Goal: Task Accomplishment & Management: Use online tool/utility

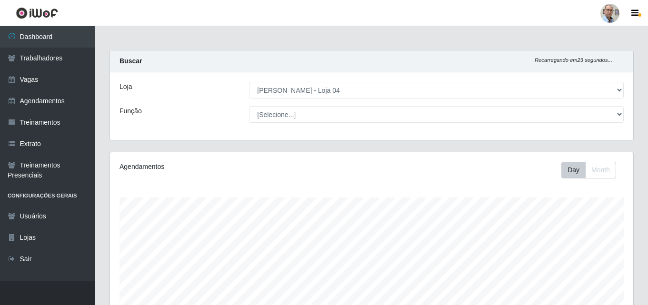
select select "251"
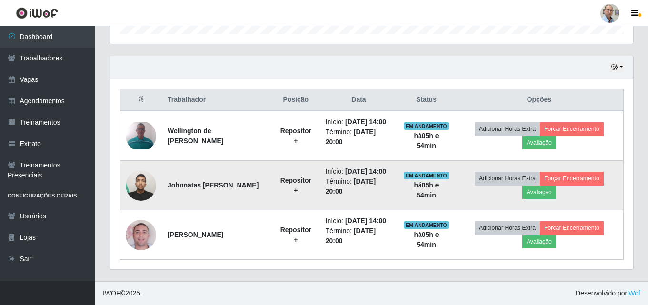
scroll to position [197, 523]
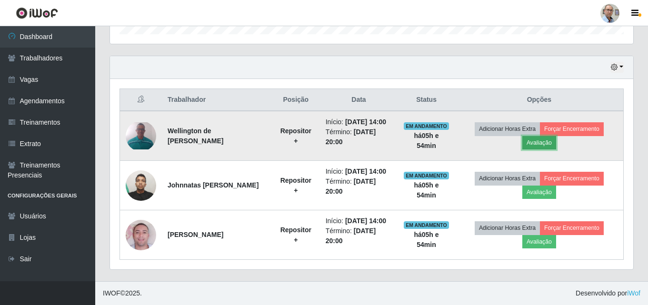
click at [537, 143] on button "Avaliação" at bounding box center [539, 142] width 34 height 13
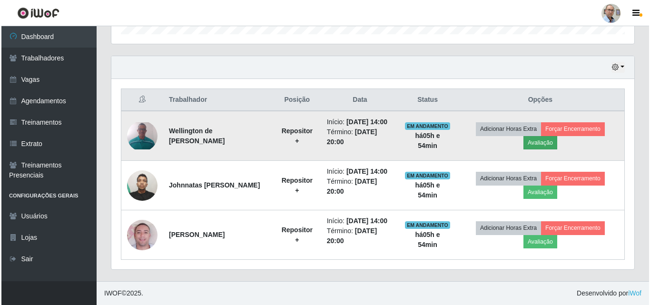
scroll to position [197, 518]
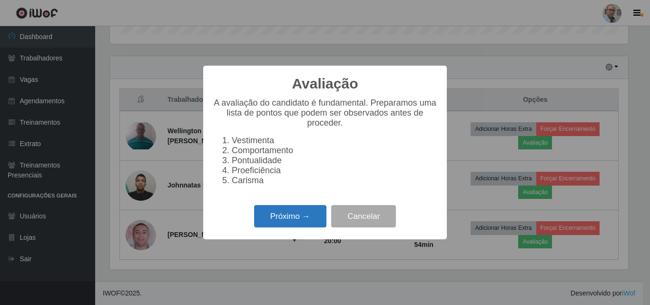
click at [289, 227] on button "Próximo →" at bounding box center [290, 216] width 72 height 22
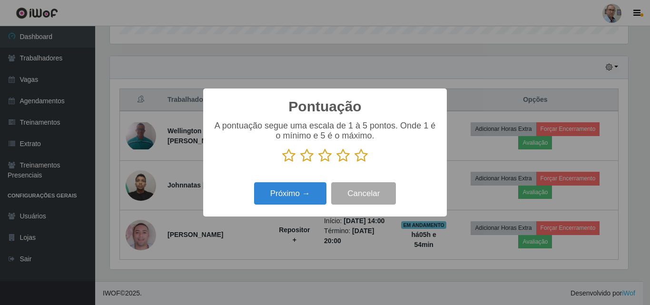
scroll to position [475657, 475336]
click at [361, 154] on icon at bounding box center [361, 155] width 13 height 14
click at [355, 163] on input "radio" at bounding box center [355, 163] width 0 height 0
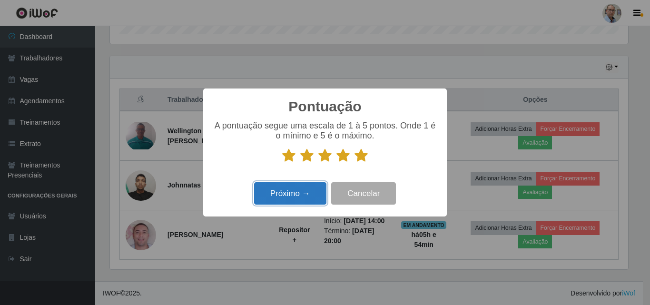
click at [302, 197] on button "Próximo →" at bounding box center [290, 193] width 72 height 22
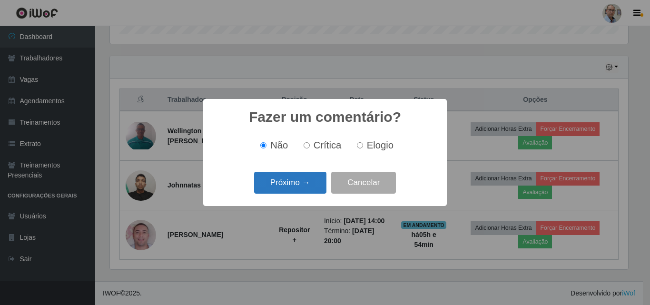
click at [290, 183] on button "Próximo →" at bounding box center [290, 183] width 72 height 22
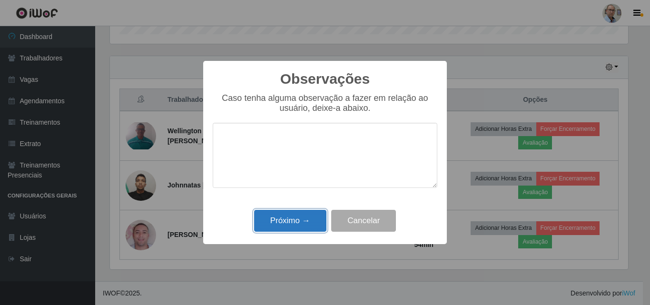
click at [294, 216] on button "Próximo →" at bounding box center [290, 221] width 72 height 22
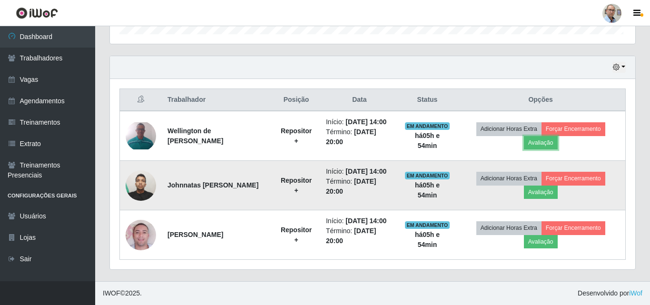
scroll to position [197, 523]
click at [545, 192] on button "Avaliação" at bounding box center [539, 192] width 34 height 13
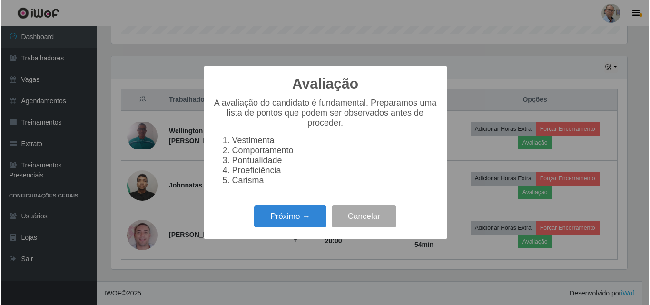
scroll to position [197, 518]
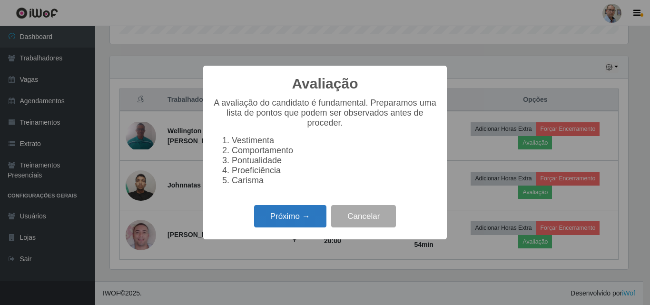
click at [285, 221] on button "Próximo →" at bounding box center [290, 216] width 72 height 22
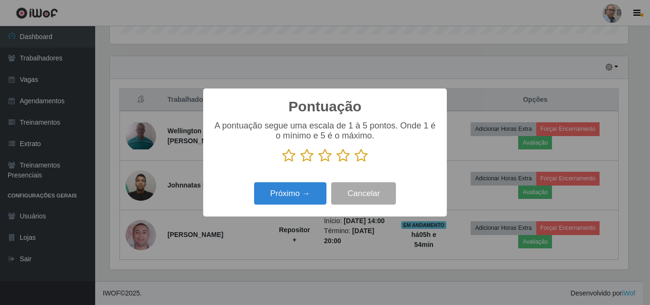
click at [363, 155] on icon at bounding box center [361, 155] width 13 height 14
click at [355, 163] on input "radio" at bounding box center [355, 163] width 0 height 0
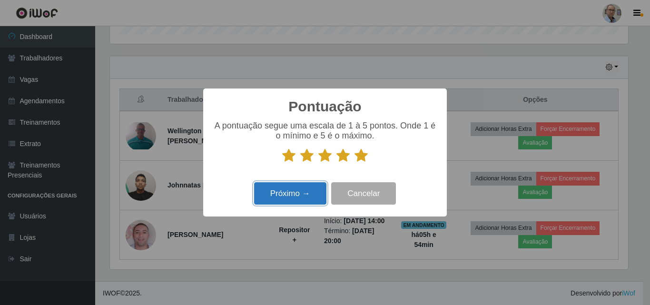
click at [302, 193] on button "Próximo →" at bounding box center [290, 193] width 72 height 22
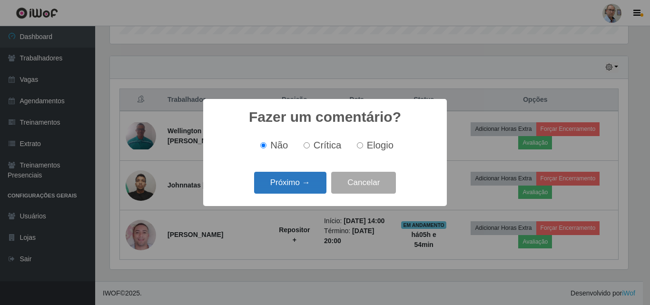
click at [292, 179] on button "Próximo →" at bounding box center [290, 183] width 72 height 22
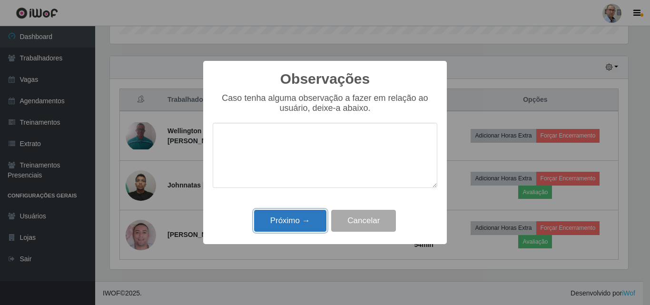
click at [282, 220] on button "Próximo →" at bounding box center [290, 221] width 72 height 22
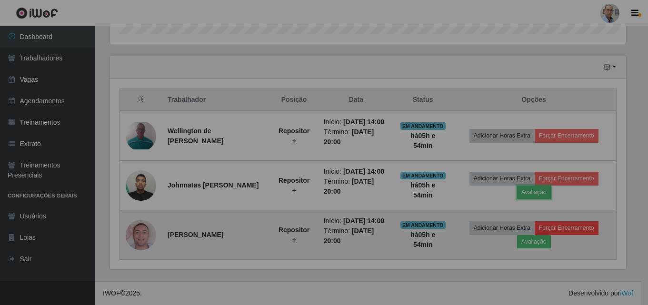
scroll to position [197, 523]
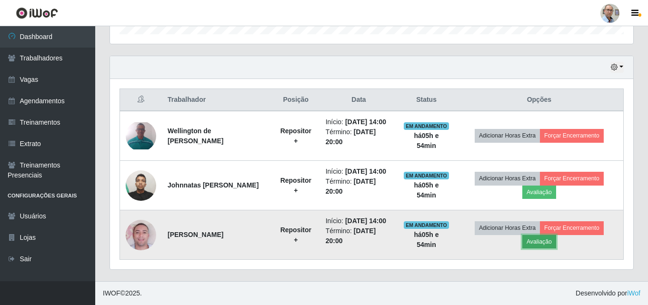
click at [536, 238] on button "Avaliação" at bounding box center [539, 241] width 34 height 13
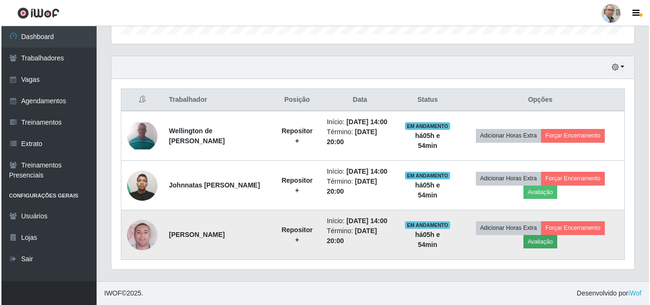
scroll to position [197, 518]
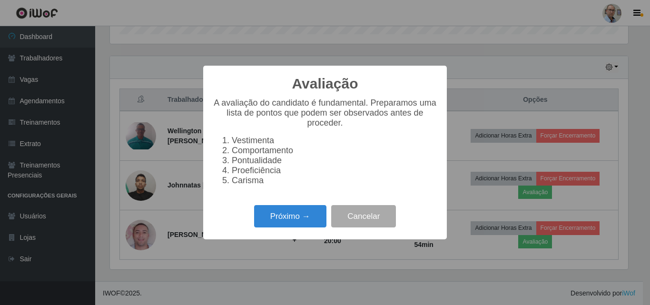
click at [285, 210] on div "Próximo → Cancelar" at bounding box center [325, 216] width 225 height 27
click at [294, 218] on button "Próximo →" at bounding box center [290, 216] width 72 height 22
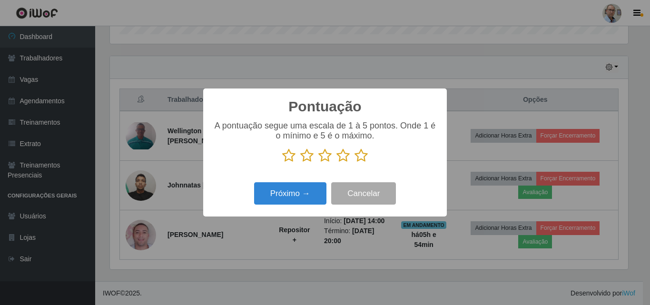
click at [362, 155] on icon at bounding box center [361, 155] width 13 height 14
click at [355, 163] on input "radio" at bounding box center [355, 163] width 0 height 0
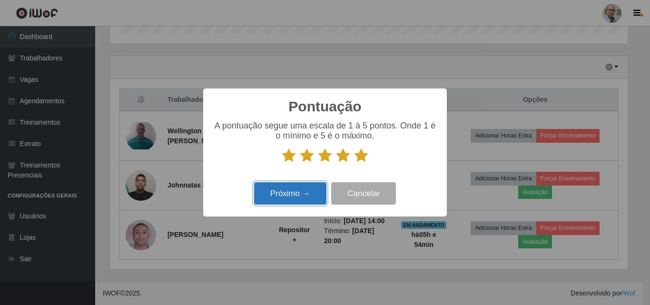
click at [286, 202] on button "Próximo →" at bounding box center [290, 193] width 72 height 22
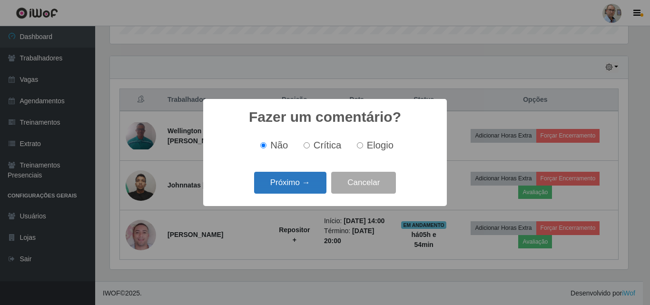
click at [286, 189] on button "Próximo →" at bounding box center [290, 183] width 72 height 22
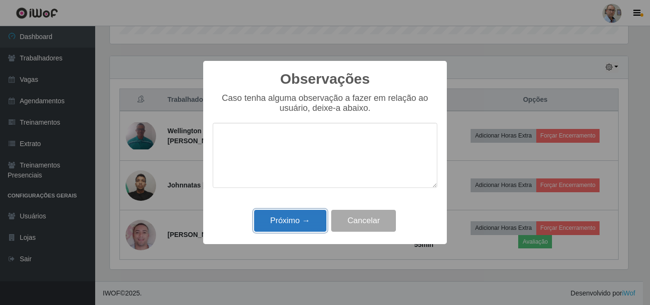
click at [283, 211] on button "Próximo →" at bounding box center [290, 221] width 72 height 22
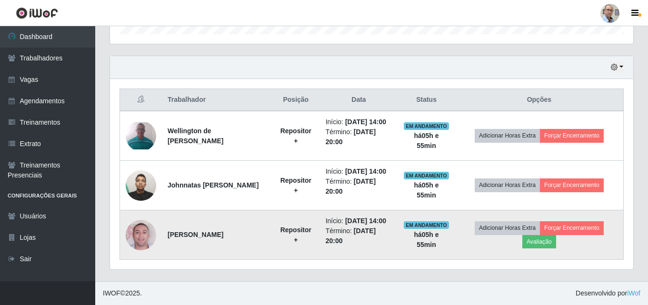
scroll to position [285, 0]
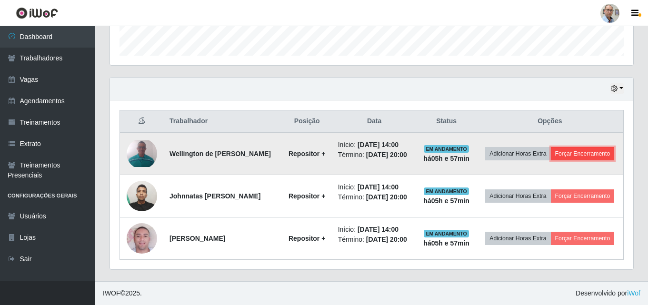
click at [581, 153] on button "Forçar Encerramento" at bounding box center [583, 153] width 64 height 13
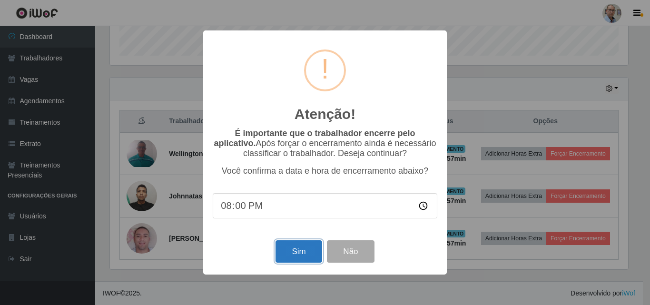
click at [295, 256] on button "Sim" at bounding box center [299, 251] width 46 height 22
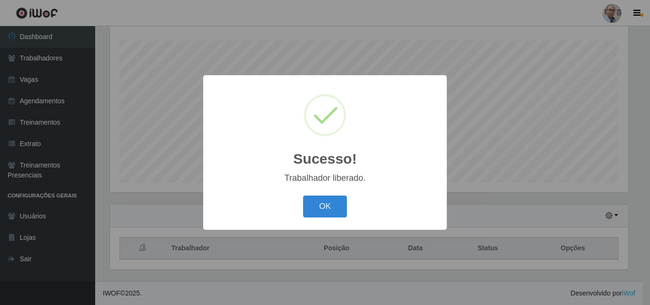
click at [593, 196] on div "Sucesso! × Trabalhador liberado. OK Cancel" at bounding box center [325, 152] width 650 height 305
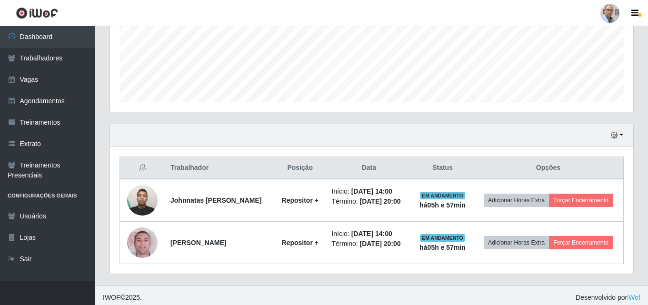
scroll to position [242, 0]
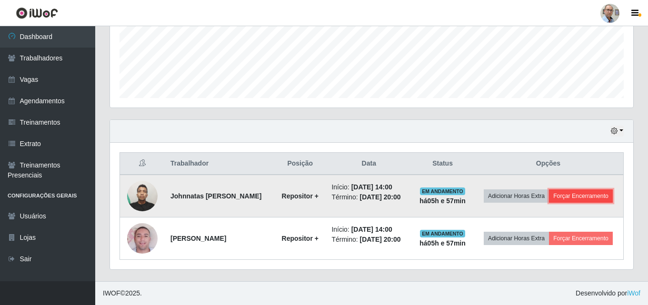
click at [576, 192] on button "Forçar Encerramento" at bounding box center [581, 195] width 64 height 13
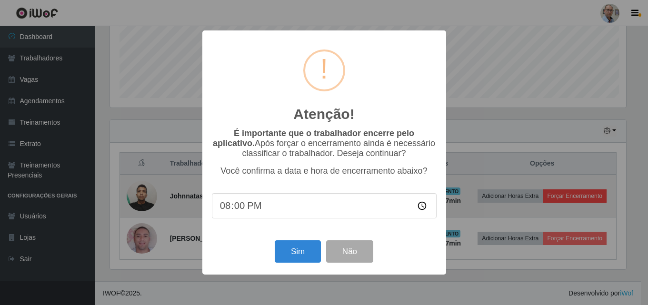
scroll to position [197, 518]
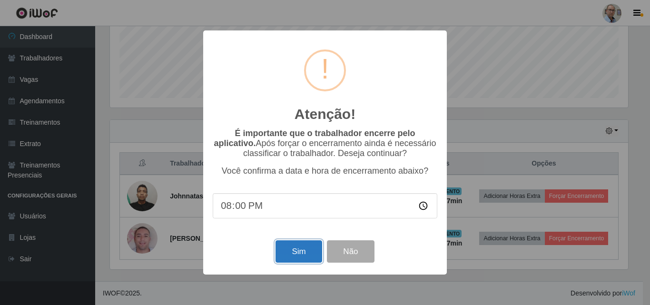
click at [297, 255] on button "Sim" at bounding box center [299, 251] width 46 height 22
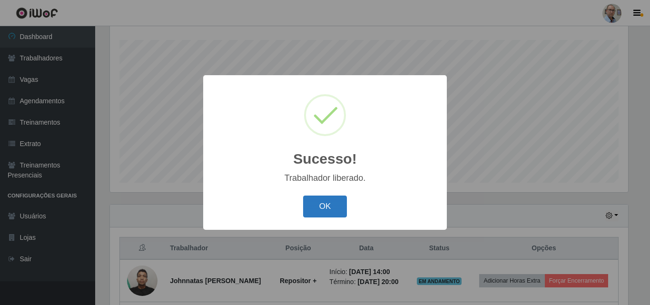
click at [325, 207] on button "OK" at bounding box center [325, 207] width 44 height 22
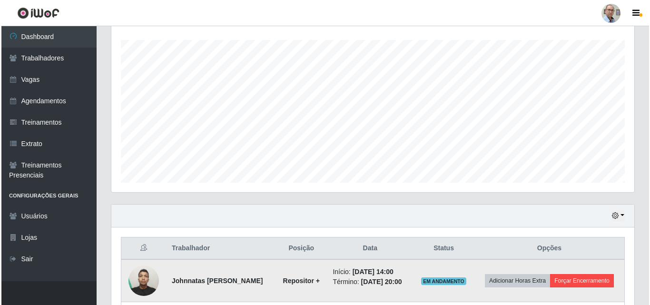
scroll to position [197, 523]
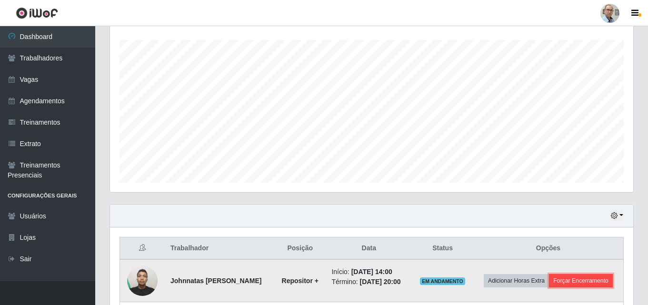
click at [572, 279] on button "Forçar Encerramento" at bounding box center [581, 280] width 64 height 13
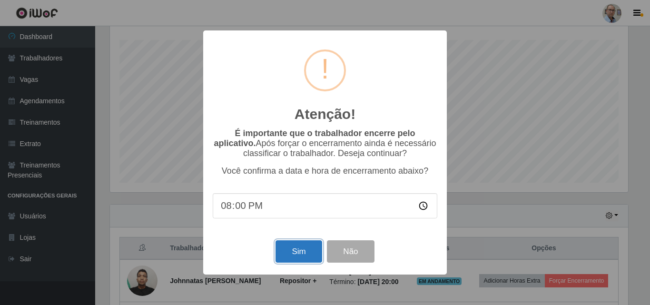
click at [288, 251] on button "Sim" at bounding box center [299, 251] width 46 height 22
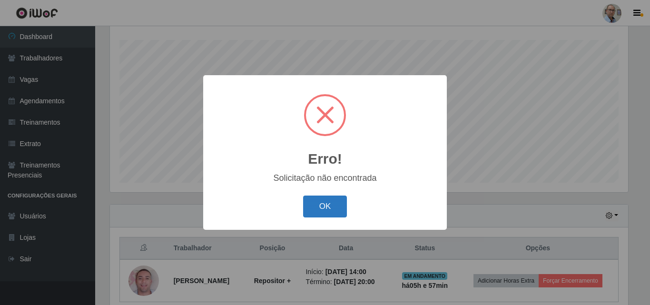
click at [329, 211] on button "OK" at bounding box center [325, 207] width 44 height 22
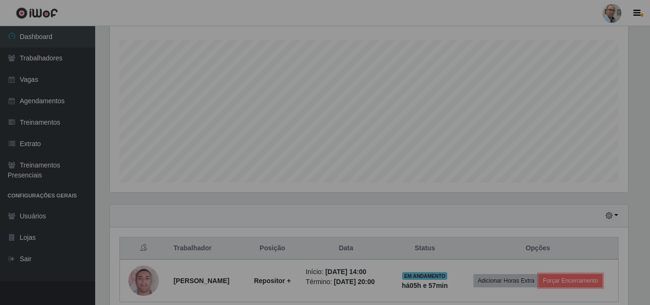
scroll to position [197, 523]
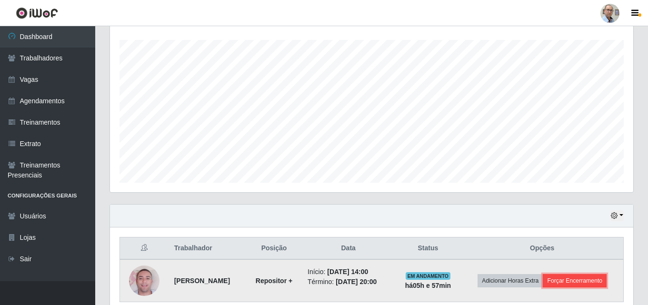
click at [596, 282] on button "Forçar Encerramento" at bounding box center [574, 280] width 64 height 13
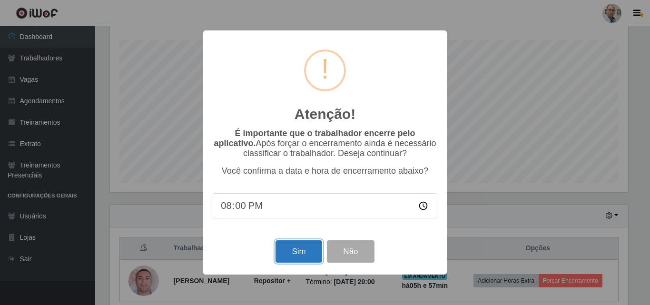
click at [300, 254] on button "Sim" at bounding box center [299, 251] width 46 height 22
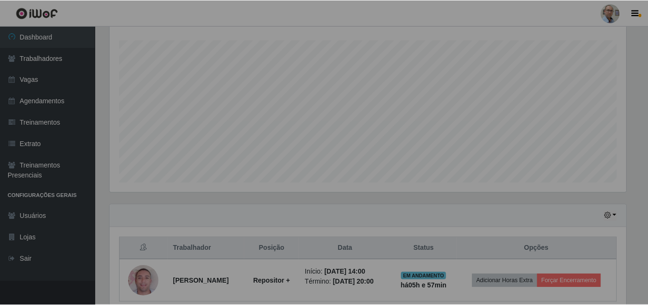
scroll to position [0, 0]
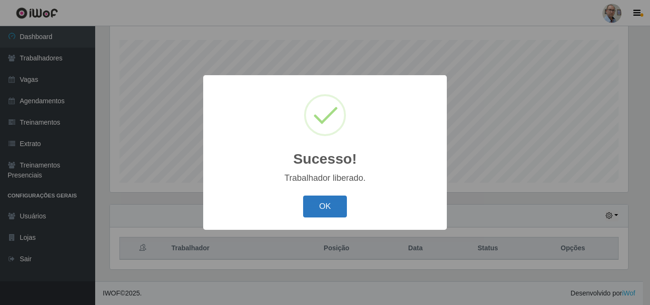
click at [319, 210] on button "OK" at bounding box center [325, 207] width 44 height 22
